Goal: Navigation & Orientation: Find specific page/section

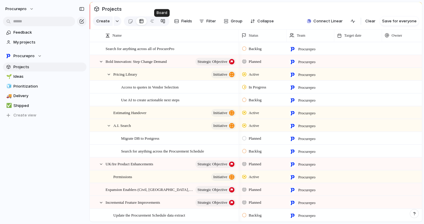
click at [162, 23] on div at bounding box center [162, 21] width 5 height 10
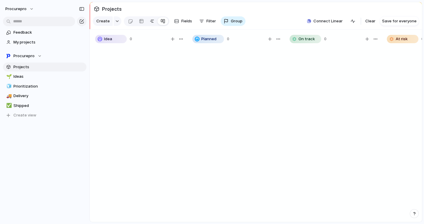
click at [148, 19] on link at bounding box center [152, 21] width 11 height 10
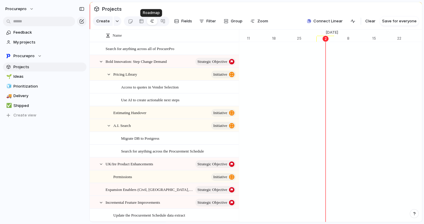
scroll to position [0, 3840]
click at [143, 24] on link at bounding box center [141, 21] width 11 height 10
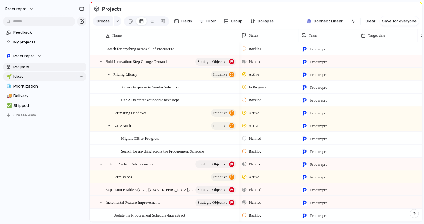
click at [21, 78] on span "Ideas" at bounding box center [48, 77] width 71 height 6
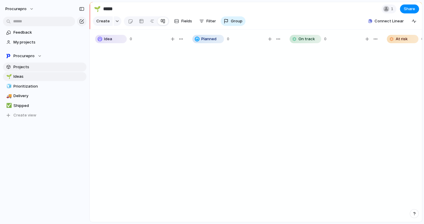
click at [25, 69] on span "Projects" at bounding box center [48, 67] width 71 height 6
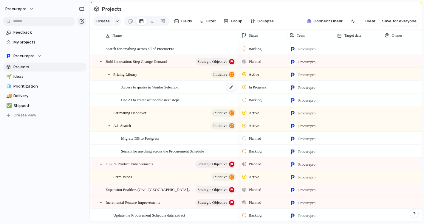
click at [166, 90] on span "Access to quotes in Vendor Selection" at bounding box center [150, 87] width 58 height 7
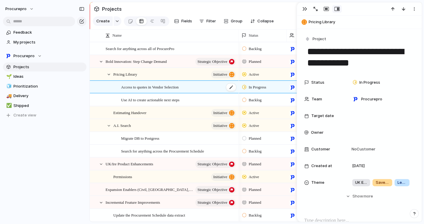
click at [166, 90] on span "Access to quotes in Vendor Selection" at bounding box center [150, 87] width 58 height 7
click at [388, 82] on div "In Progress" at bounding box center [381, 82] width 62 height 7
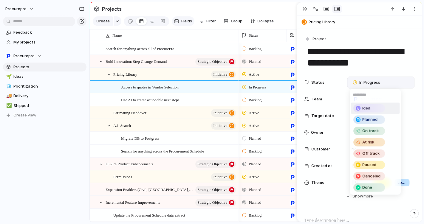
drag, startPoint x: 187, startPoint y: 22, endPoint x: 191, endPoint y: 24, distance: 4.4
click at [187, 22] on div "Idea Planned On track At risk Off track Paused Canceled Done" at bounding box center [212, 112] width 424 height 224
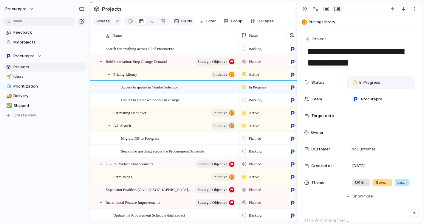
click at [186, 23] on span "Fields" at bounding box center [186, 21] width 11 height 6
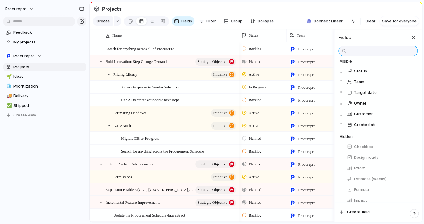
scroll to position [16, 0]
click at [365, 173] on button "Effort" at bounding box center [380, 168] width 73 height 10
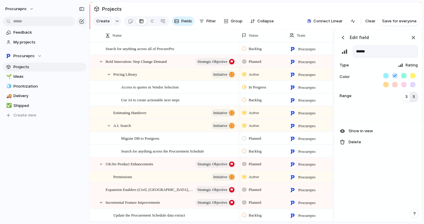
click at [341, 41] on div "button" at bounding box center [343, 38] width 6 height 6
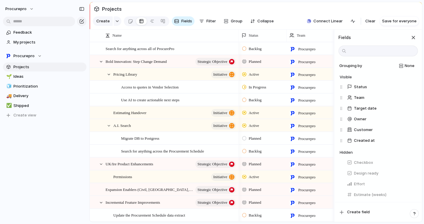
click at [280, 12] on section "Projects" at bounding box center [256, 8] width 332 height 13
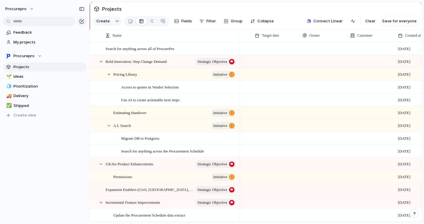
scroll to position [0, 108]
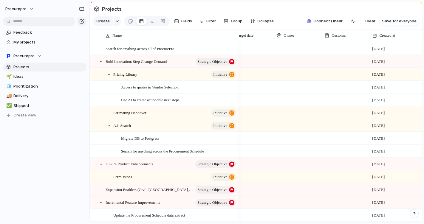
click at [290, 53] on div at bounding box center [298, 48] width 48 height 12
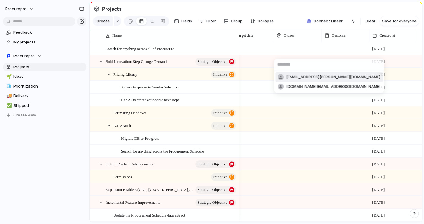
click at [351, 47] on div "[EMAIL_ADDRESS][PERSON_NAME][DOMAIN_NAME] [DOMAIN_NAME][EMAIL_ADDRESS][DOMAIN_N…" at bounding box center [212, 112] width 424 height 224
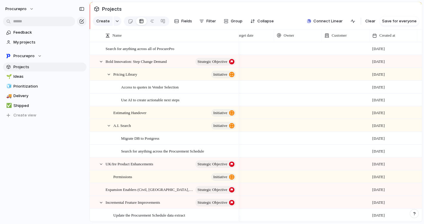
click at [345, 53] on div at bounding box center [346, 48] width 48 height 12
click at [258, 50] on div "Type to add a company" at bounding box center [212, 112] width 424 height 224
click at [256, 51] on div at bounding box center [250, 48] width 48 height 12
click at [249, 51] on div at bounding box center [250, 48] width 48 height 12
drag, startPoint x: 316, startPoint y: 220, endPoint x: 259, endPoint y: 226, distance: 56.7
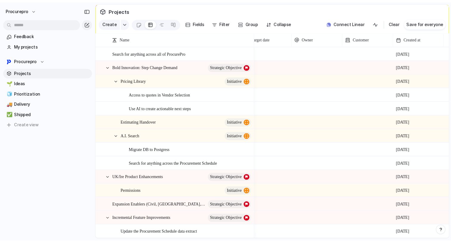
scroll to position [0, 49]
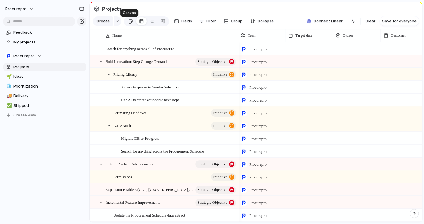
click at [128, 24] on div at bounding box center [130, 21] width 5 height 10
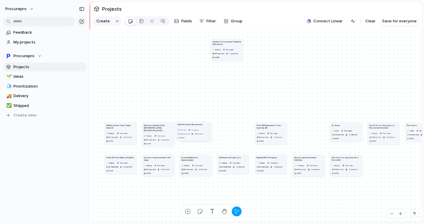
drag, startPoint x: 231, startPoint y: 135, endPoint x: 222, endPoint y: 51, distance: 84.5
drag, startPoint x: 269, startPoint y: 132, endPoint x: 282, endPoint y: 53, distance: 80.1
click at [282, 53] on article "Power BI Replacement / Open reporting API Backlog Procurepro No Target date No …" at bounding box center [284, 54] width 32 height 22
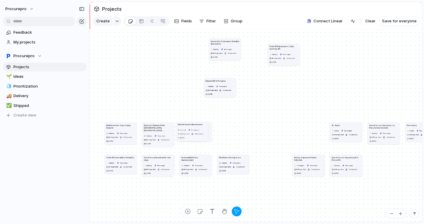
drag, startPoint x: 267, startPoint y: 170, endPoint x: 216, endPoint y: 94, distance: 91.8
drag, startPoint x: 234, startPoint y: 166, endPoint x: 288, endPoint y: 201, distance: 64.6
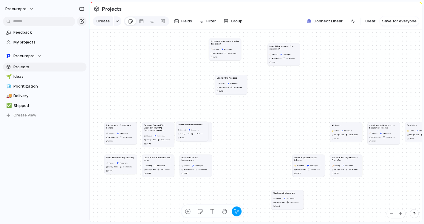
drag, startPoint x: 221, startPoint y: 93, endPoint x: 229, endPoint y: 91, distance: 8.7
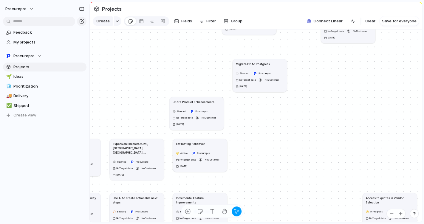
drag, startPoint x: 215, startPoint y: 160, endPoint x: 218, endPoint y: 119, distance: 40.7
click at [218, 119] on div "Planned Procurepro No Target date No Customer [DATE]" at bounding box center [197, 118] width 48 height 19
drag, startPoint x: 224, startPoint y: 166, endPoint x: 227, endPoint y: 169, distance: 4.2
click at [225, 169] on div "Active Procurepro No Target date No Customer [DATE]" at bounding box center [201, 164] width 48 height 19
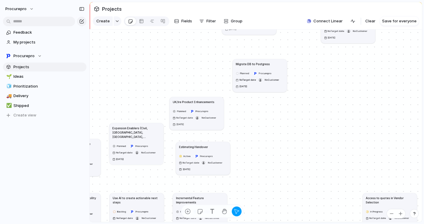
drag, startPoint x: 145, startPoint y: 158, endPoint x: 144, endPoint y: 143, distance: 15.2
